Goal: Task Accomplishment & Management: Manage account settings

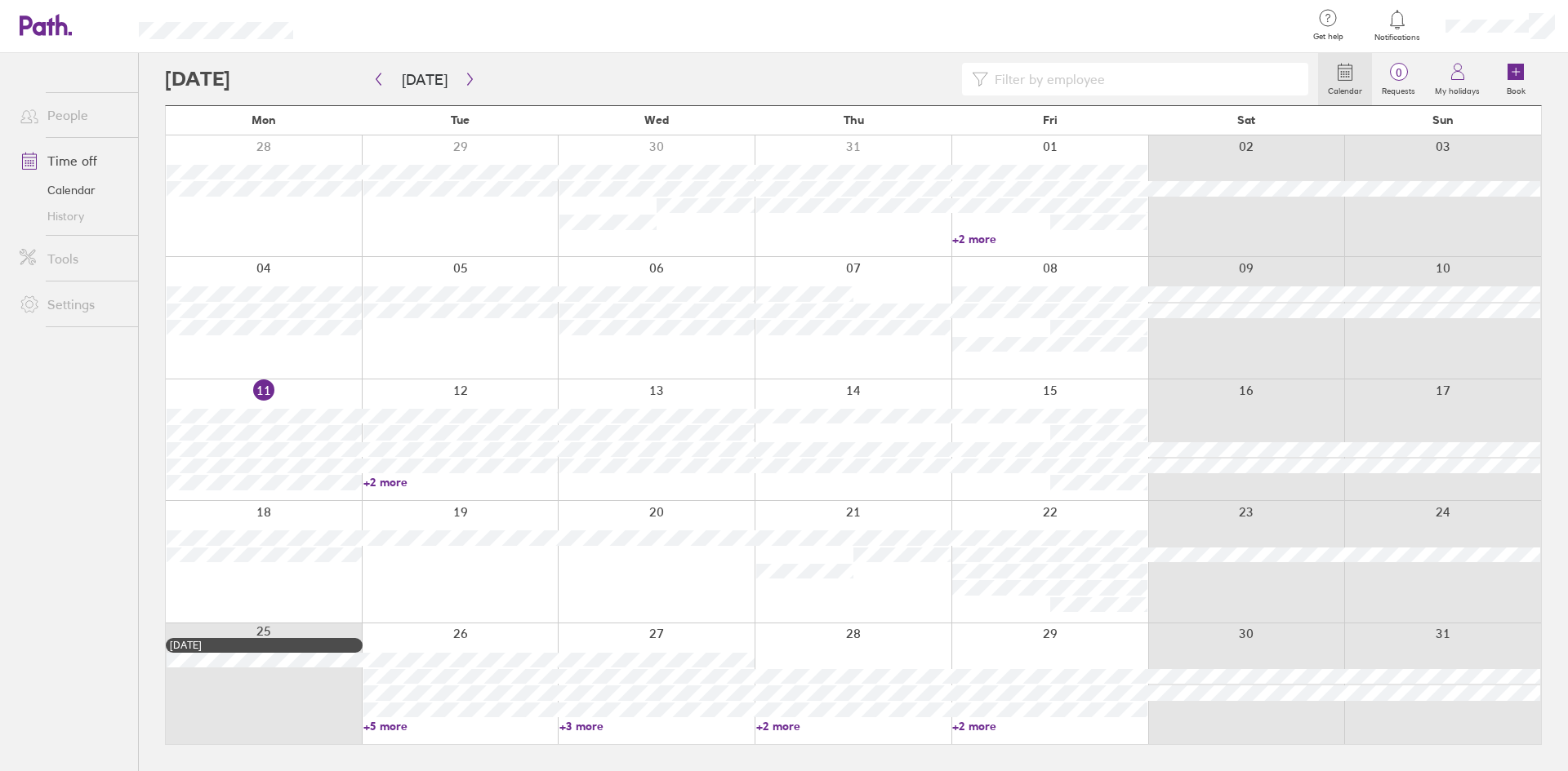
click at [391, 478] on link "+2 more" at bounding box center [460, 483] width 195 height 15
click at [370, 726] on link "+5 more" at bounding box center [460, 727] width 195 height 15
click at [387, 728] on link "+5 more" at bounding box center [460, 727] width 195 height 15
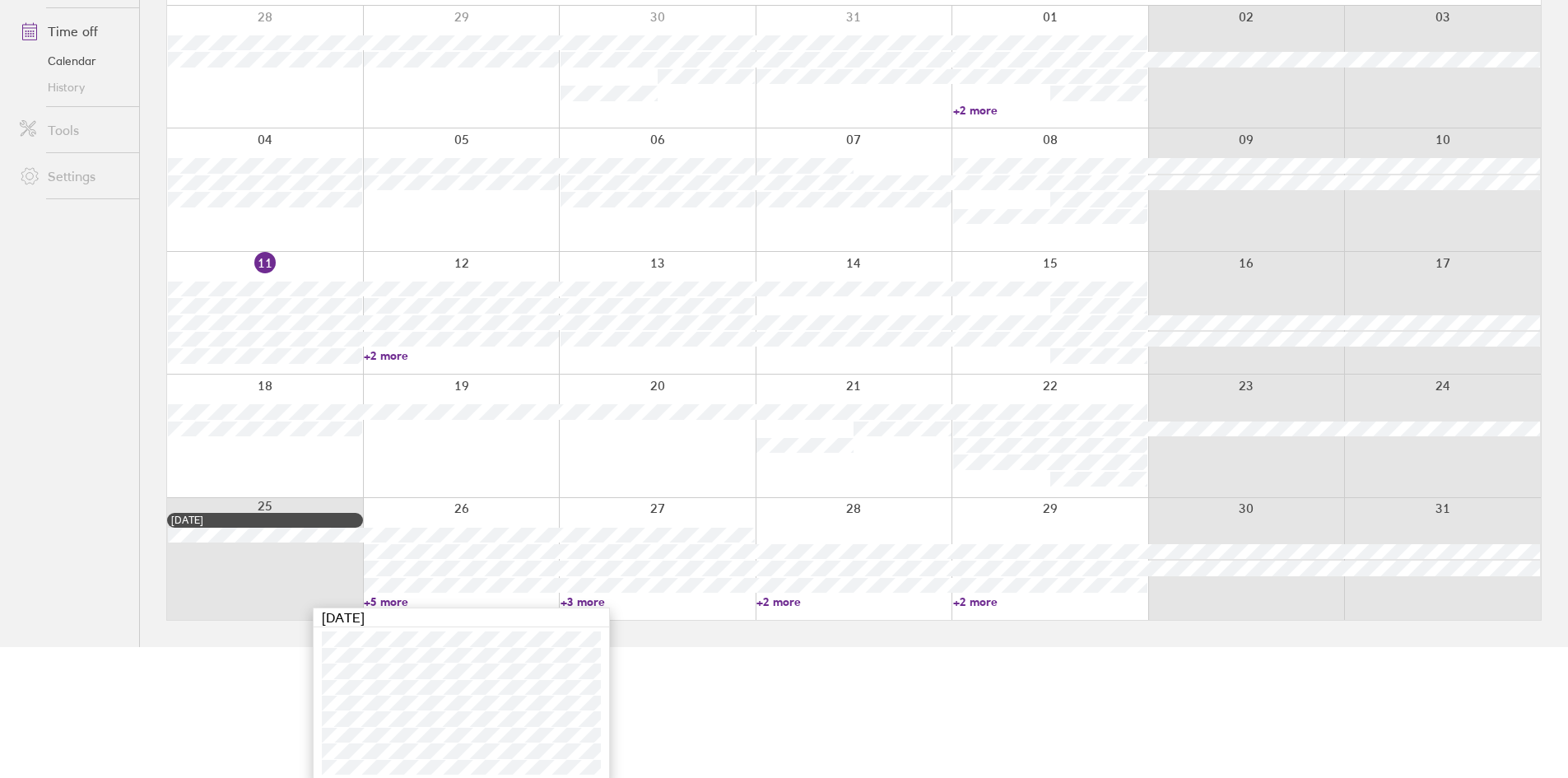
scroll to position [137, 0]
